Goal: Find specific page/section: Find specific page/section

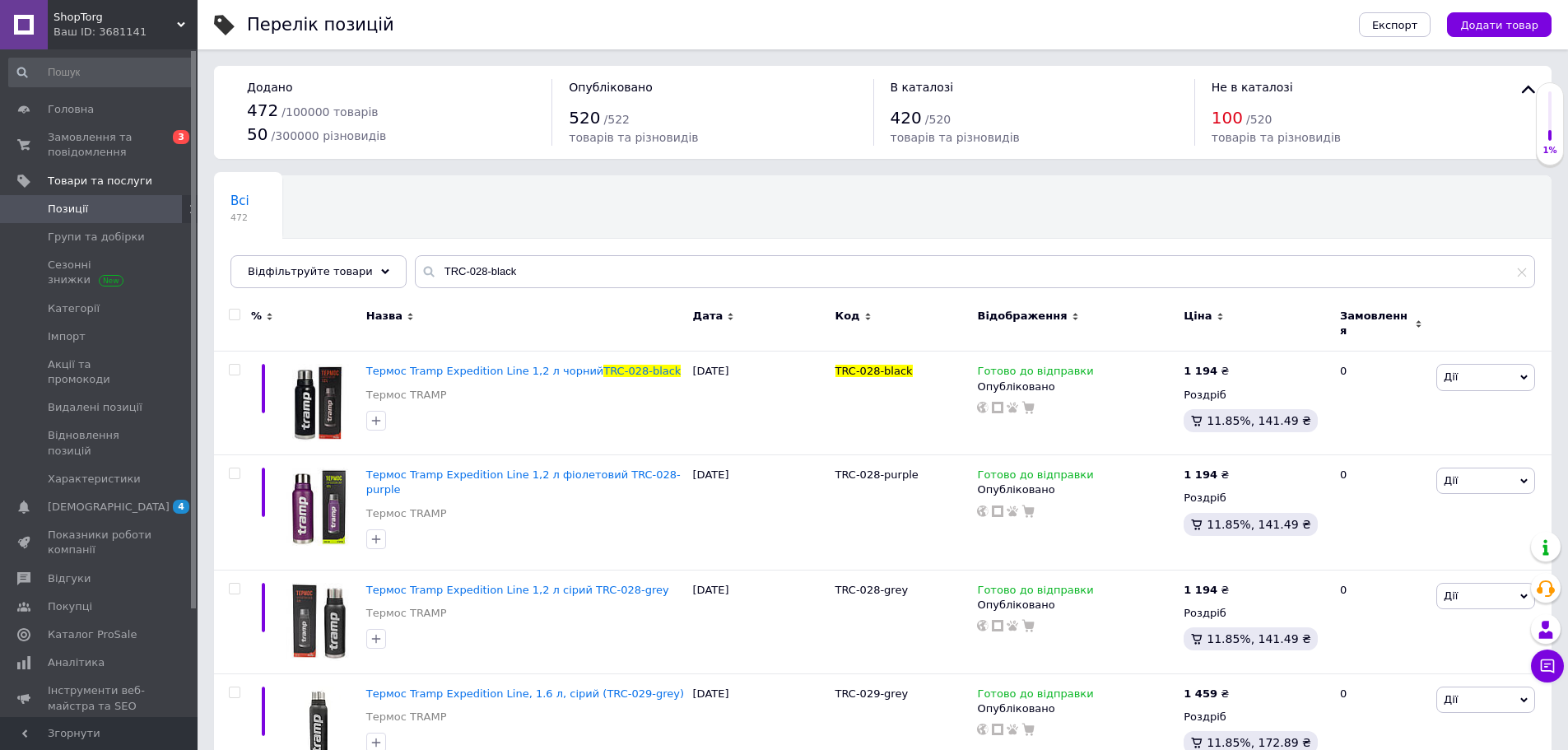
click at [103, 155] on span "Замовлення та повідомлення" at bounding box center [100, 144] width 104 height 30
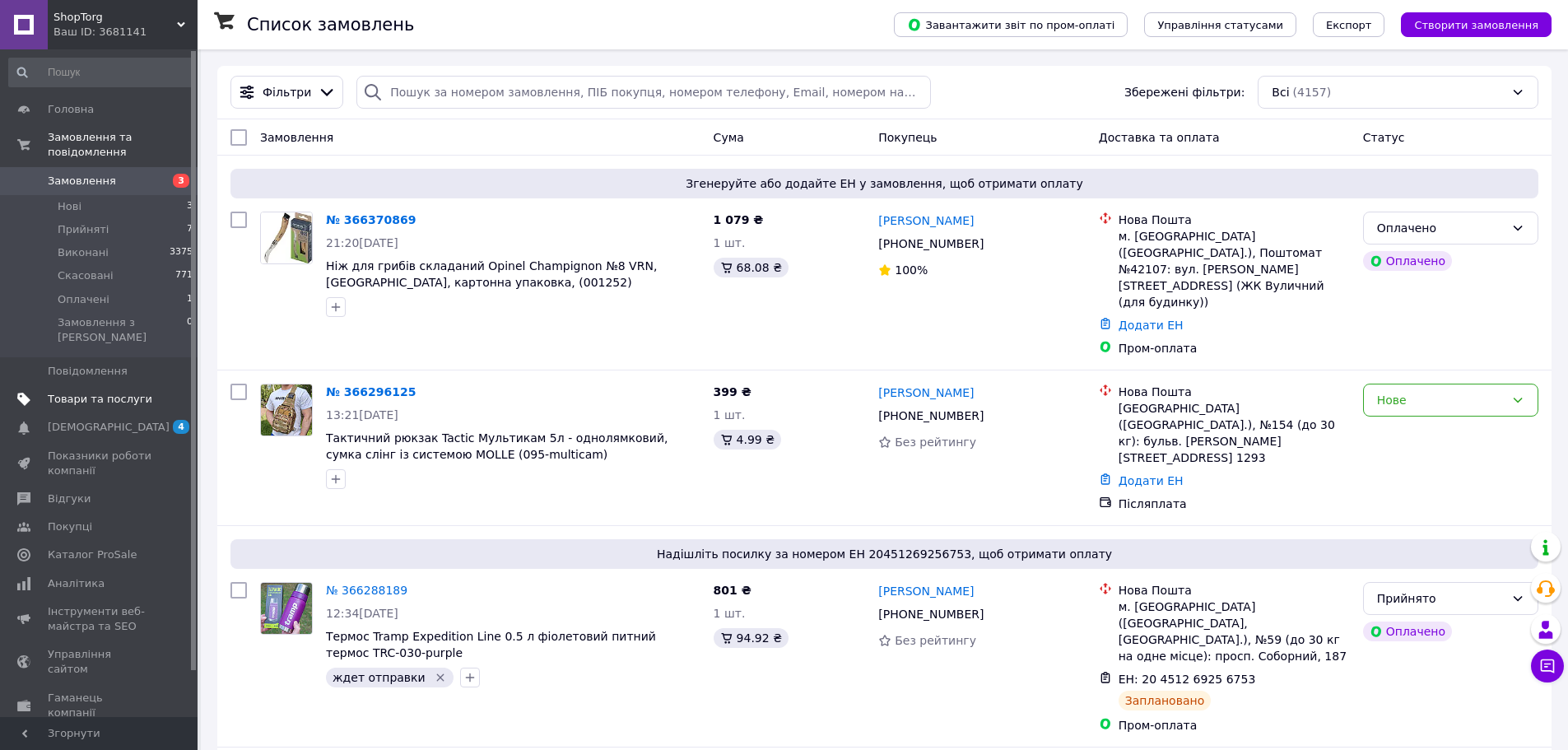
click at [88, 392] on span "Товари та послуги" at bounding box center [100, 399] width 104 height 15
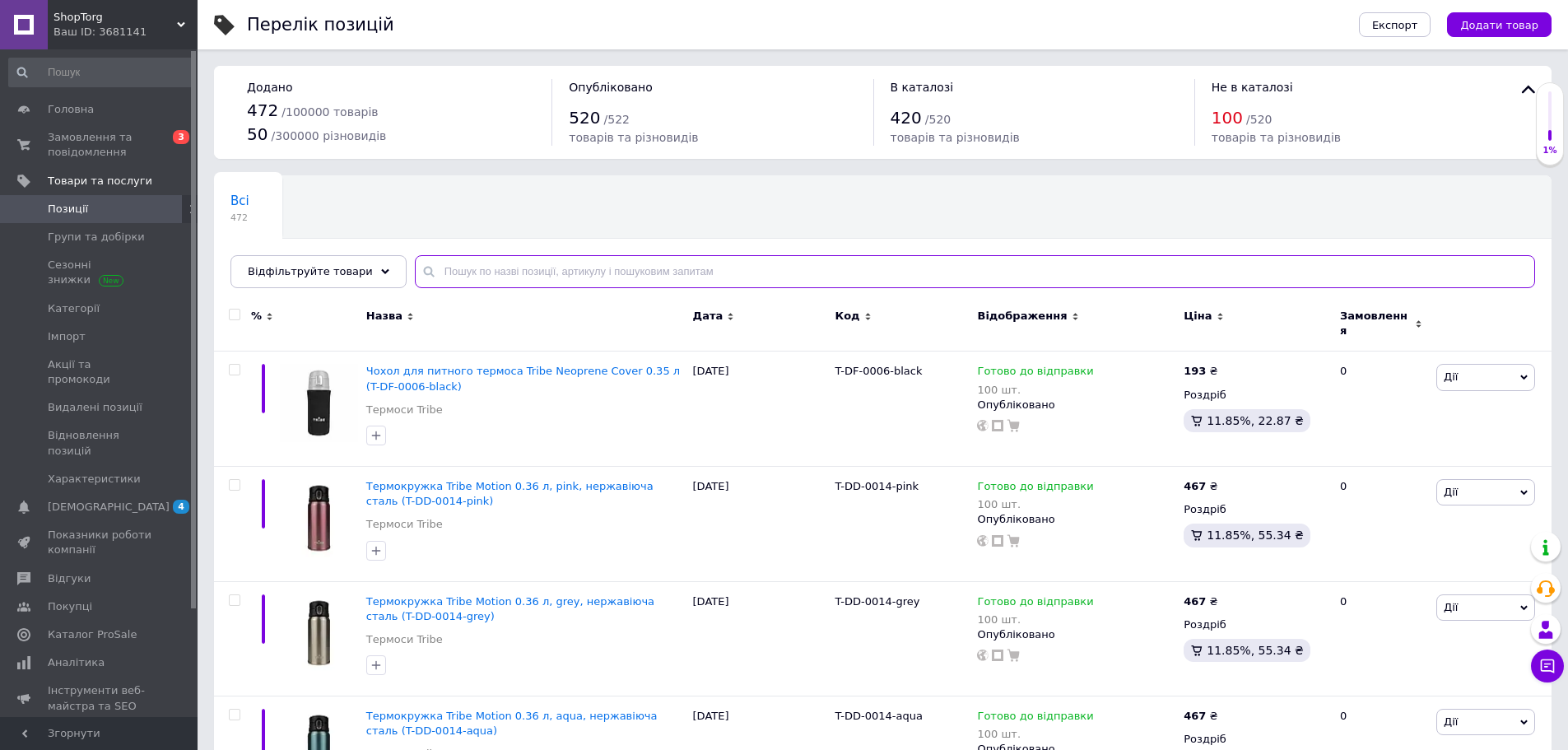
click at [441, 262] on input "text" at bounding box center [975, 272] width 1120 height 33
paste input "TRC-027-purple"
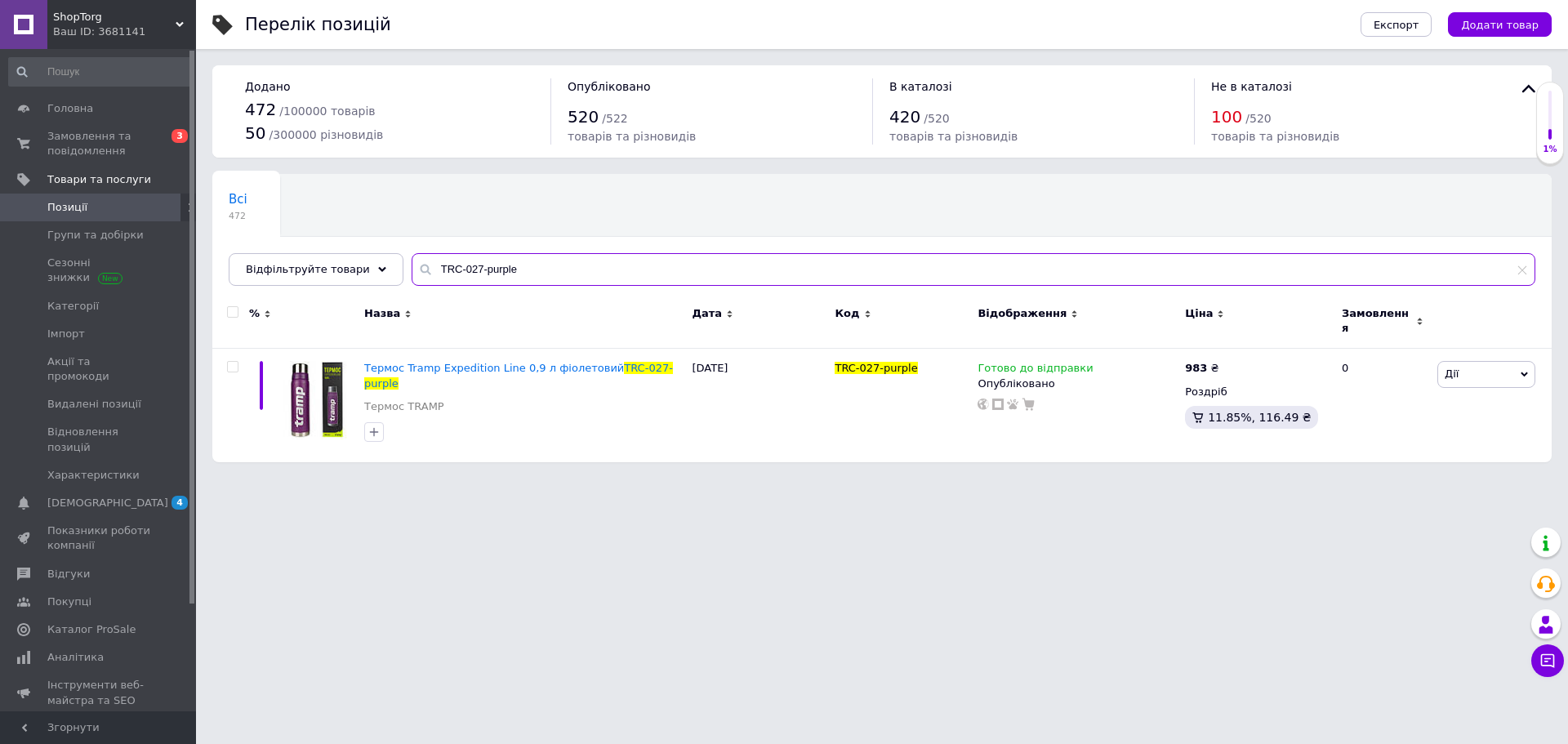
type input "TRC-027-purple"
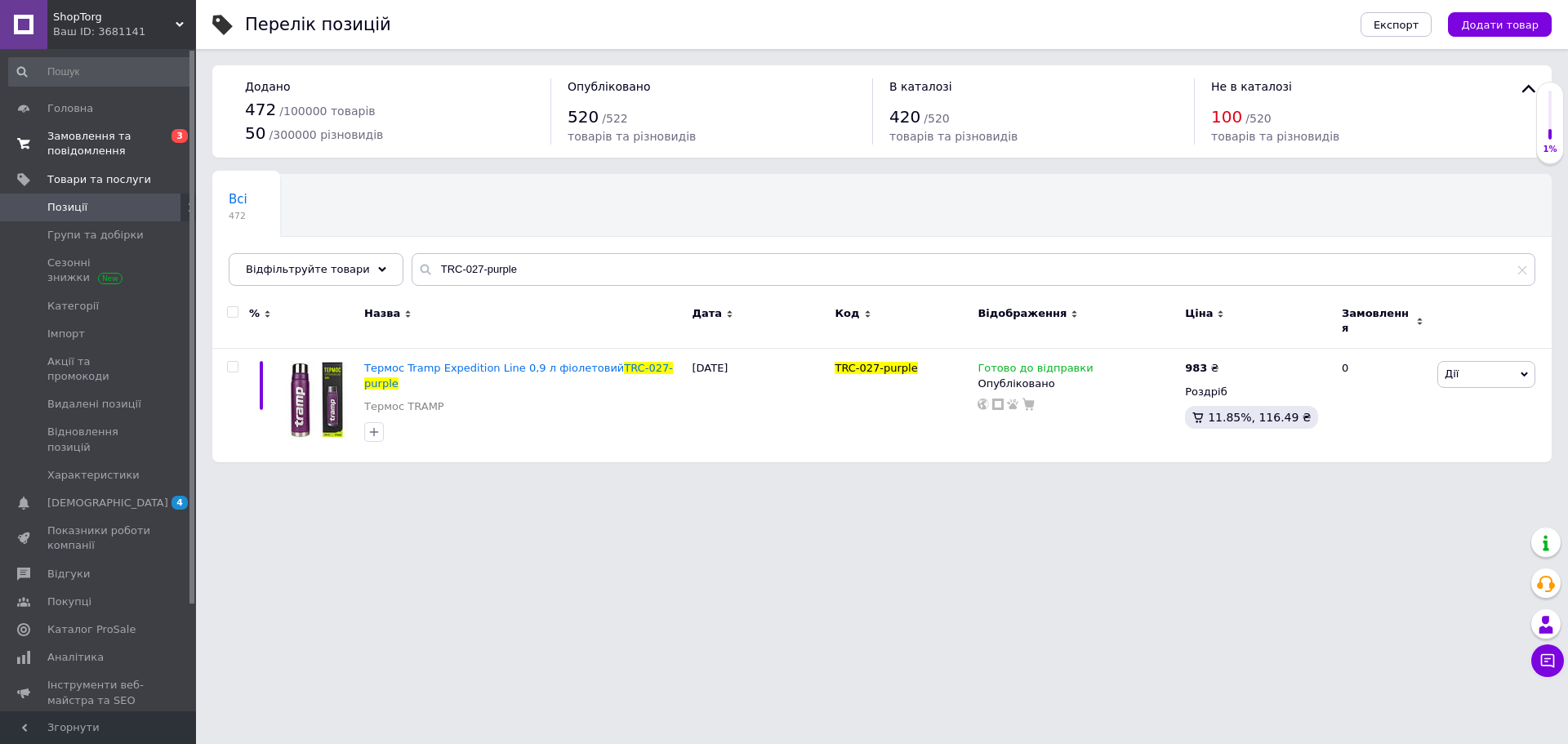
click at [96, 132] on span "Замовлення та повідомлення" at bounding box center [99, 143] width 104 height 30
